Goal: Find specific page/section: Find specific page/section

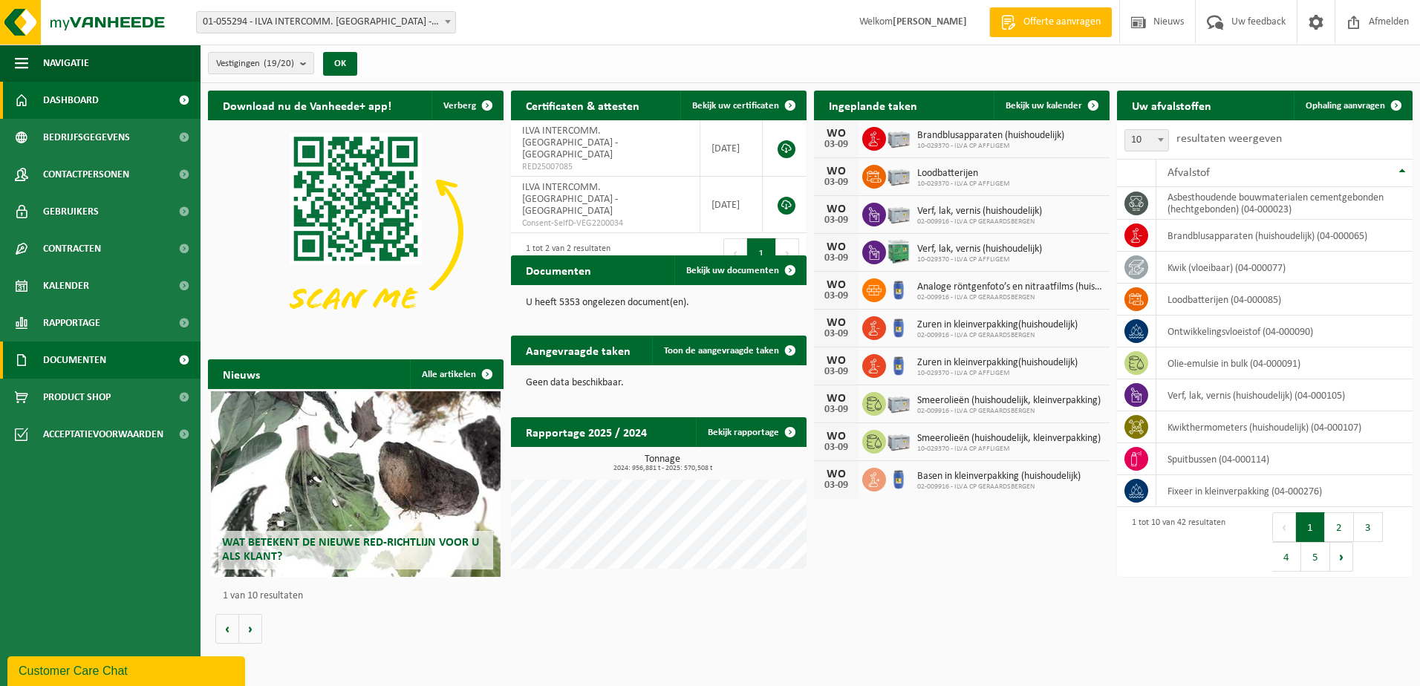
click at [80, 358] on span "Documenten" at bounding box center [74, 360] width 63 height 37
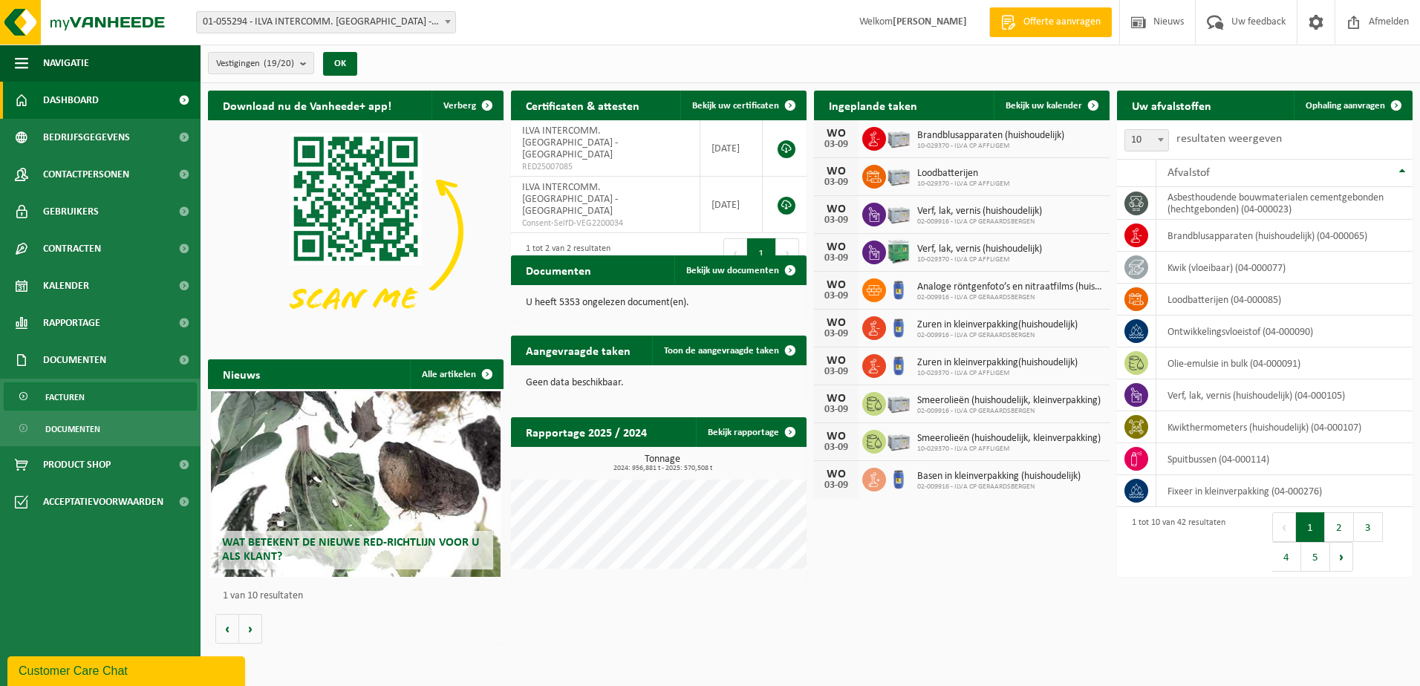
click at [77, 391] on span "Facturen" at bounding box center [64, 397] width 39 height 28
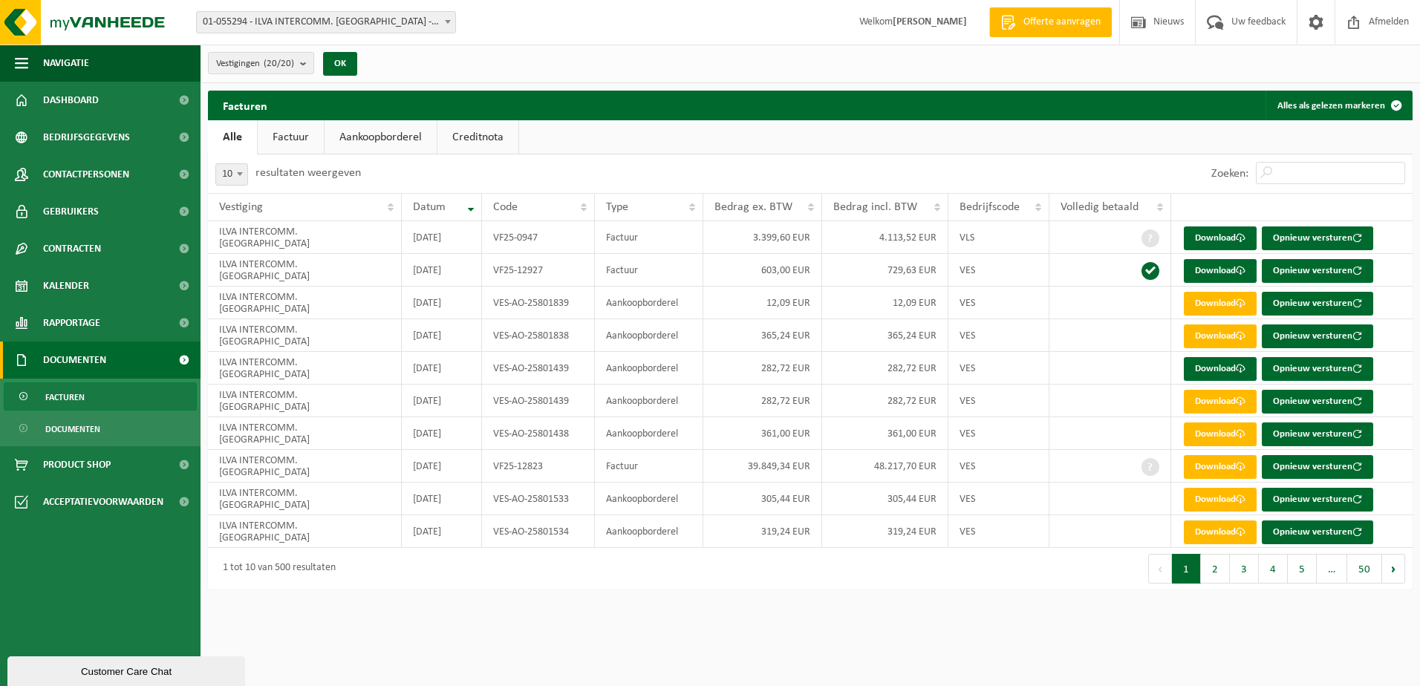
click at [377, 136] on link "Aankoopborderel" at bounding box center [381, 137] width 112 height 34
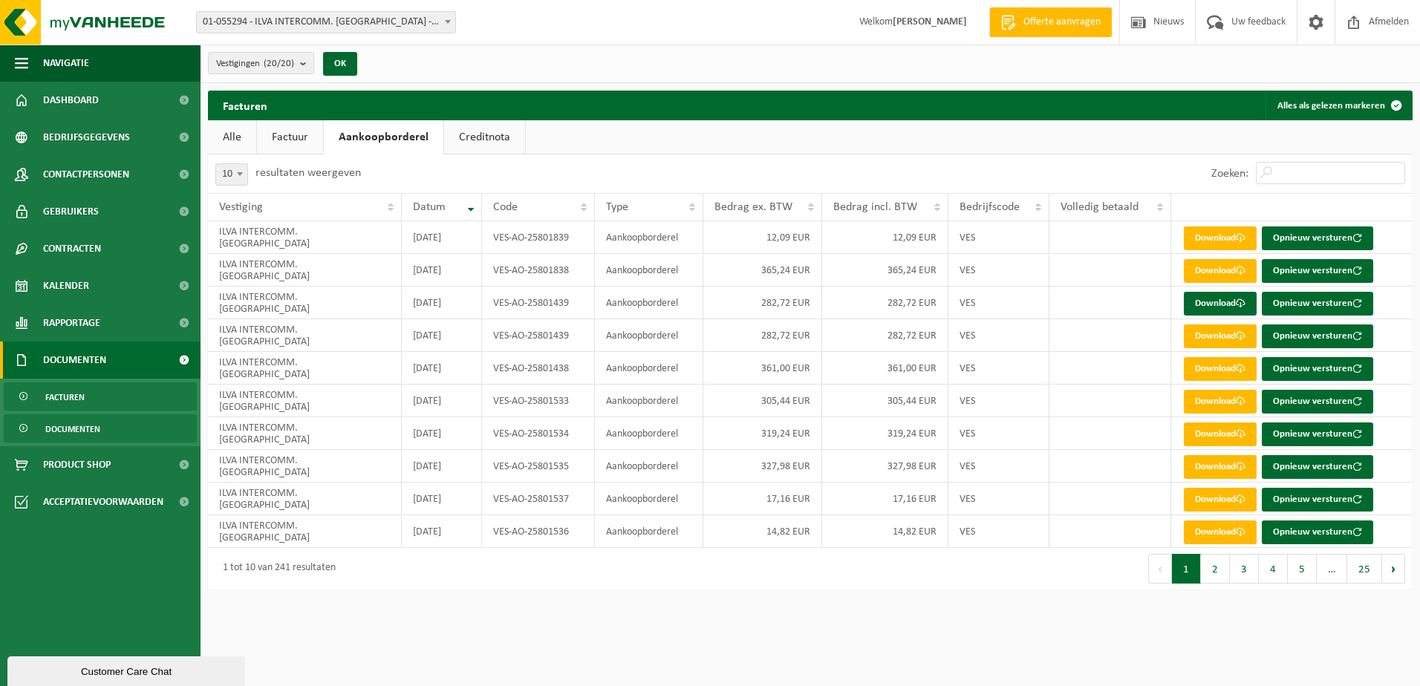
click at [59, 426] on span "Documenten" at bounding box center [72, 429] width 55 height 28
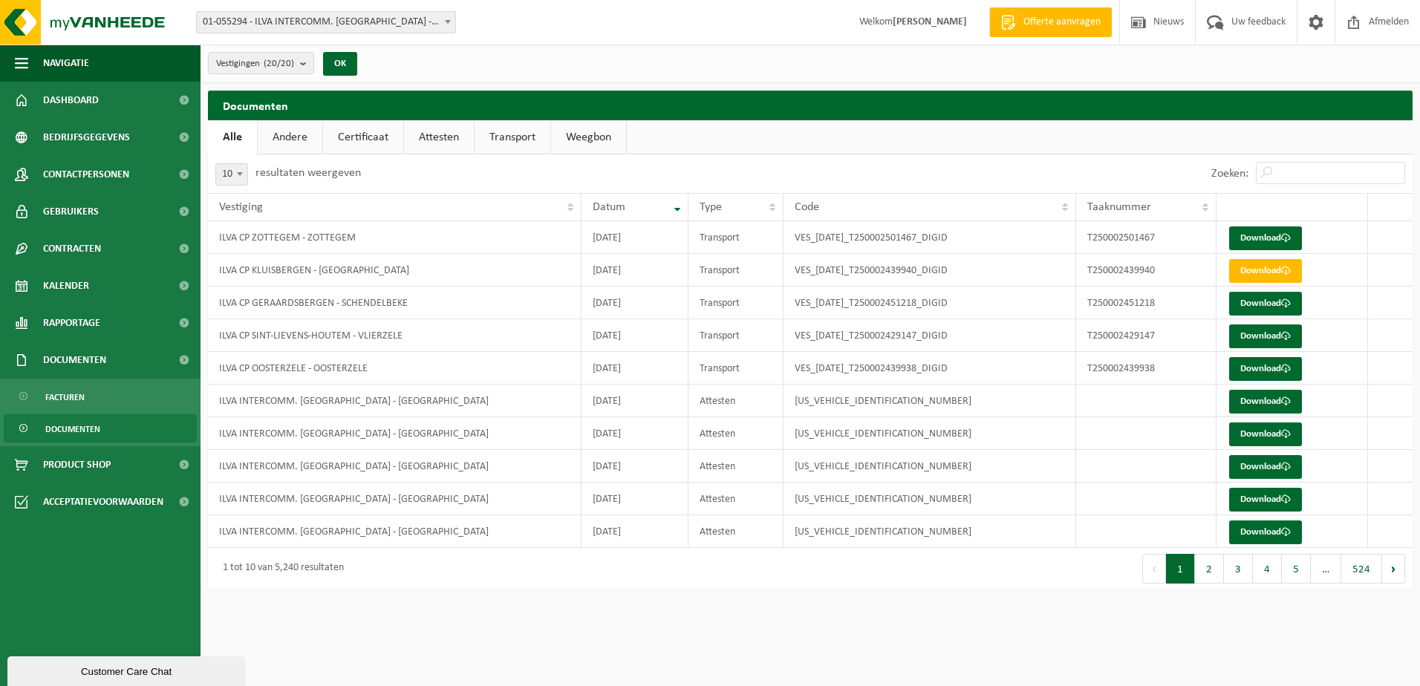
click at [596, 134] on link "Weegbon" at bounding box center [588, 137] width 75 height 34
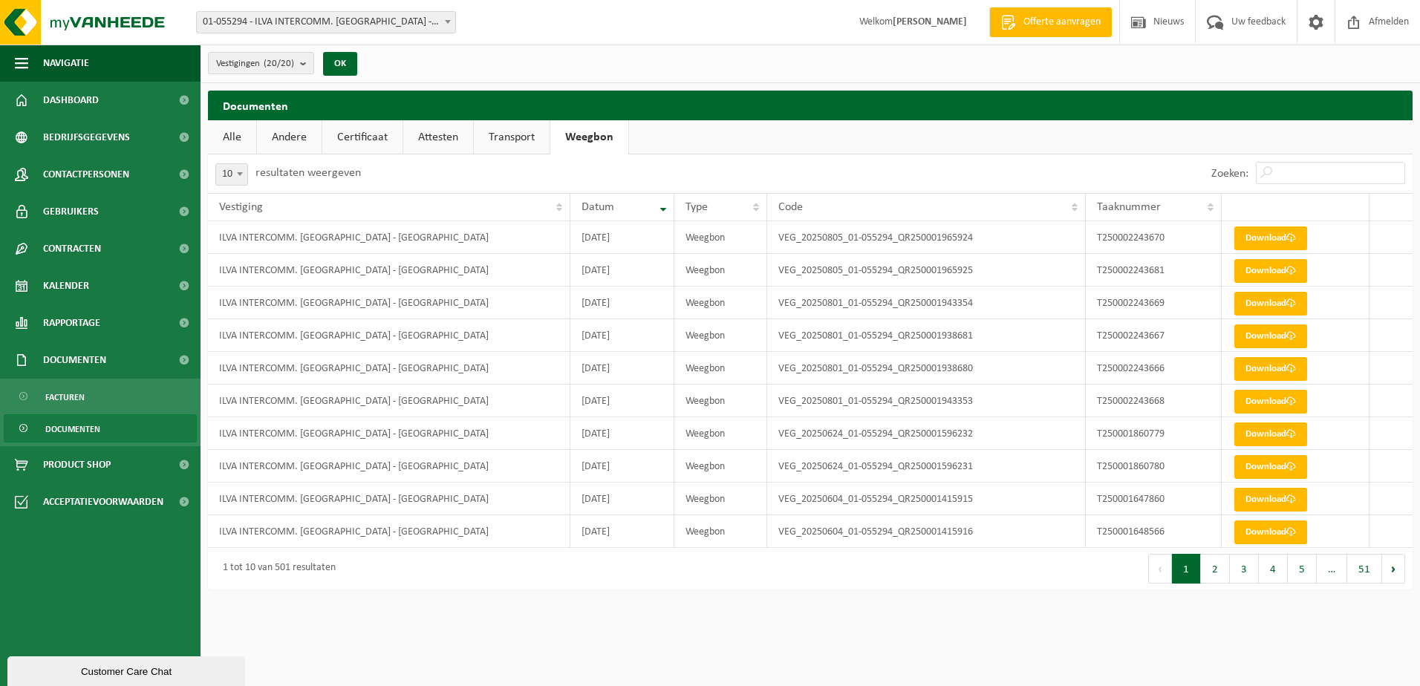
click at [235, 138] on link "Alle" at bounding box center [232, 137] width 48 height 34
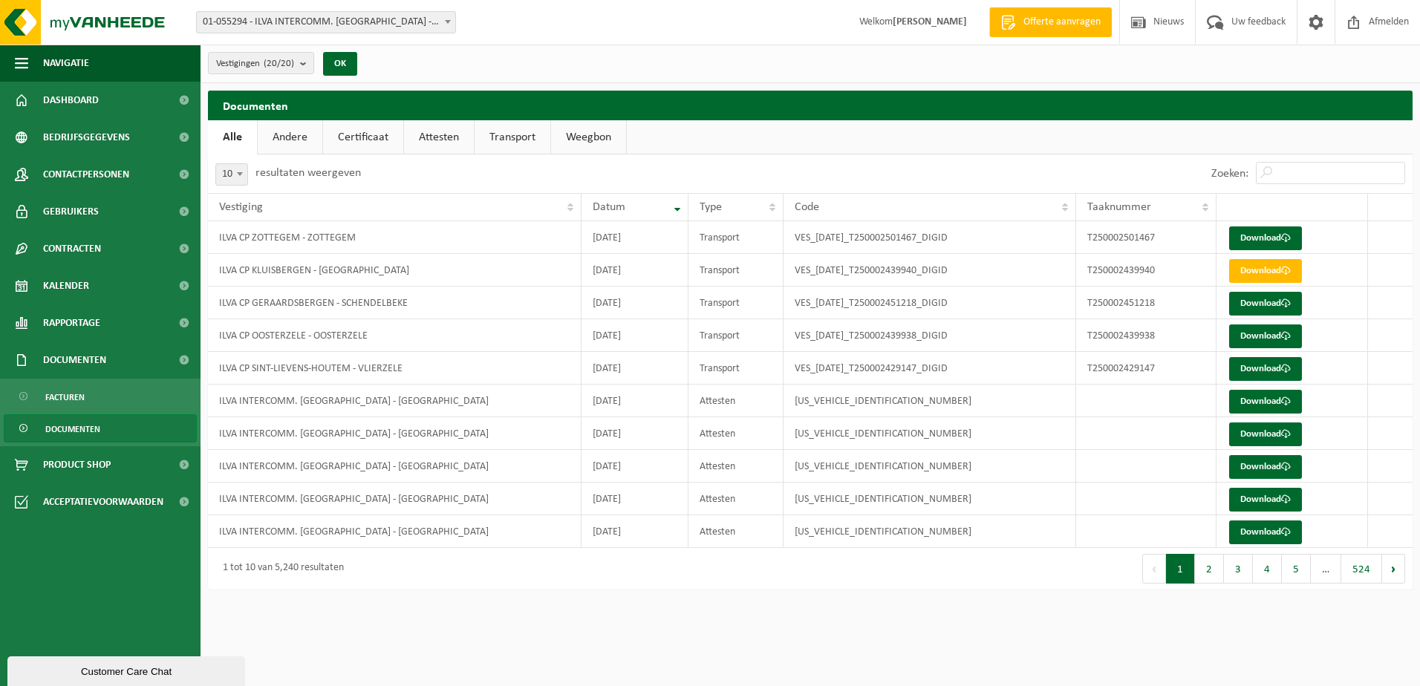
click at [84, 424] on span "Documenten" at bounding box center [72, 429] width 55 height 28
click at [79, 396] on span "Facturen" at bounding box center [64, 397] width 39 height 28
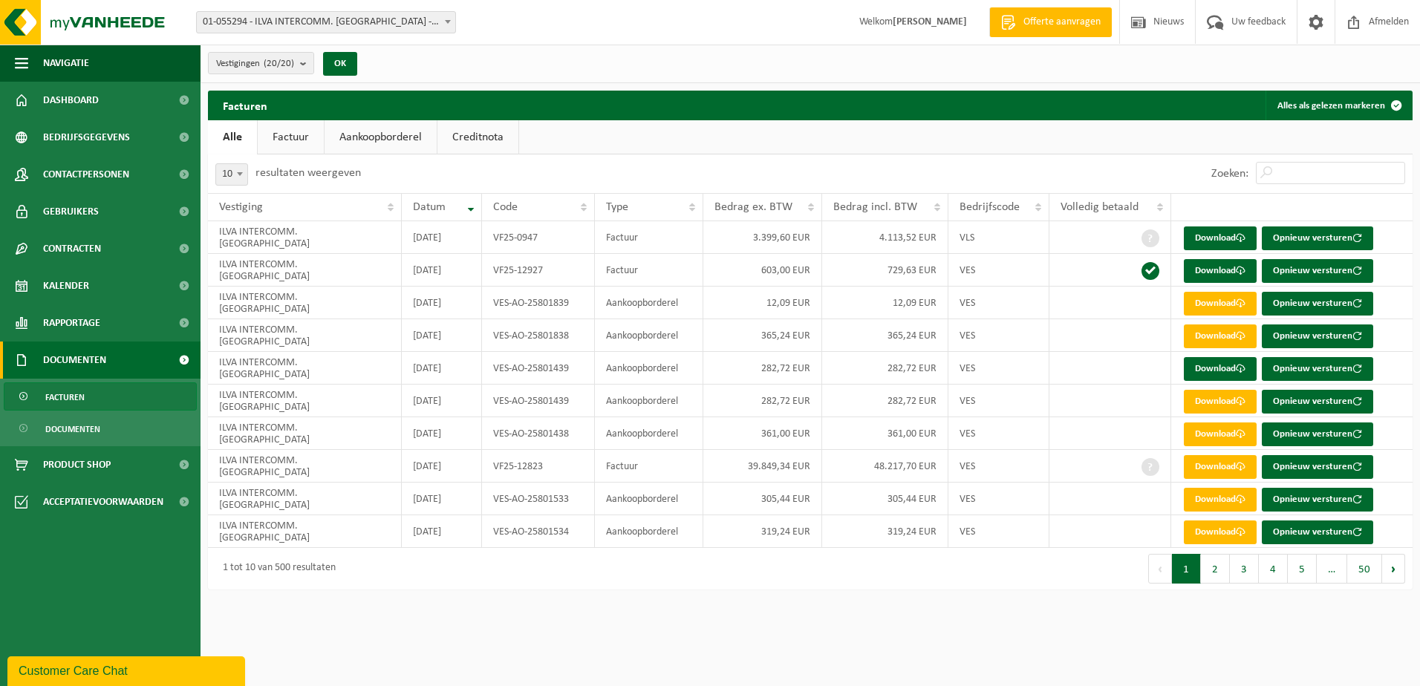
click at [350, 136] on link "Aankoopborderel" at bounding box center [381, 137] width 112 height 34
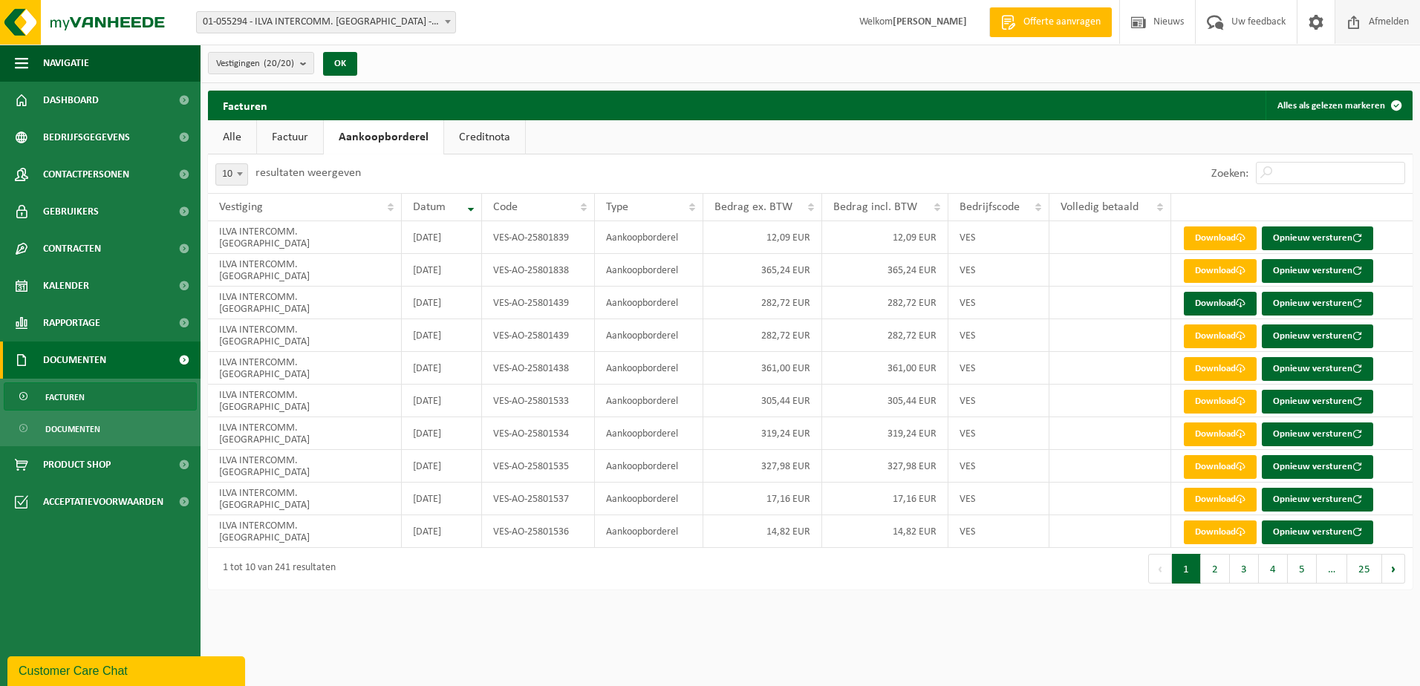
click at [1362, 23] on span at bounding box center [1354, 22] width 22 height 44
